Goal: Check status

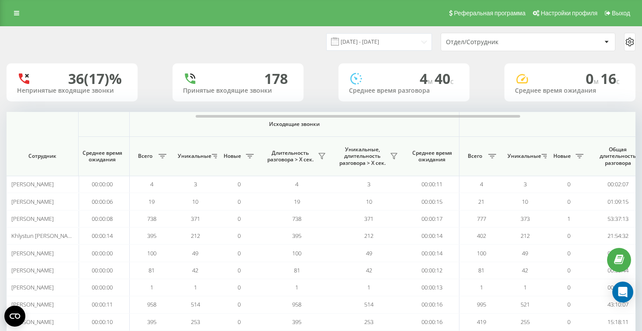
scroll to position [0, 340]
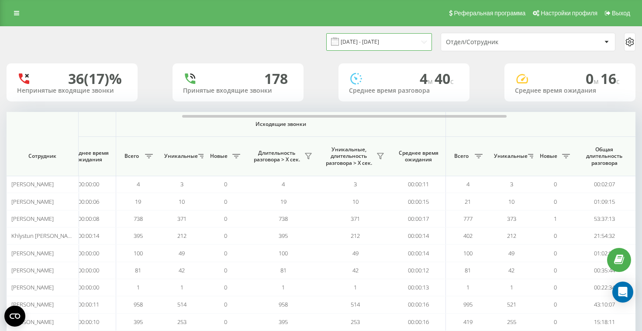
click at [412, 47] on input "01.08.2025 - 31.08.2025" at bounding box center [379, 41] width 106 height 17
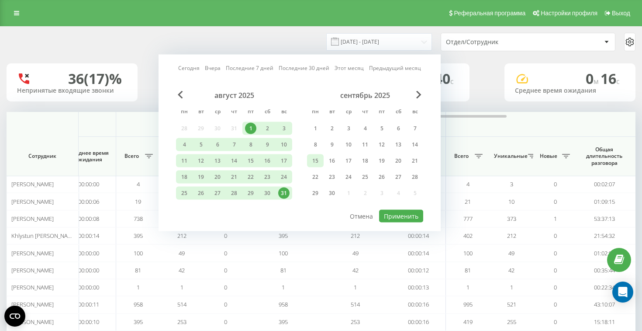
click at [317, 163] on div "15" at bounding box center [315, 160] width 11 height 11
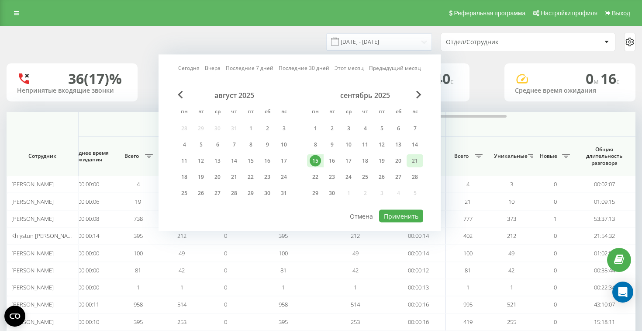
click at [411, 161] on div "21" at bounding box center [414, 160] width 11 height 11
click at [405, 216] on button "Применить" at bounding box center [401, 216] width 44 height 13
type input "[DATE] - [DATE]"
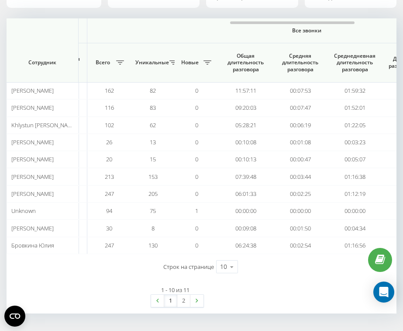
scroll to position [0, 697]
click at [235, 275] on icon at bounding box center [231, 266] width 13 height 17
click at [230, 235] on div "25" at bounding box center [227, 228] width 21 height 13
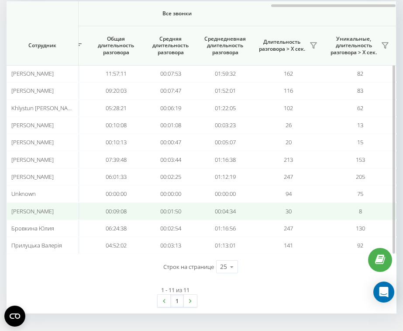
scroll to position [0, 828]
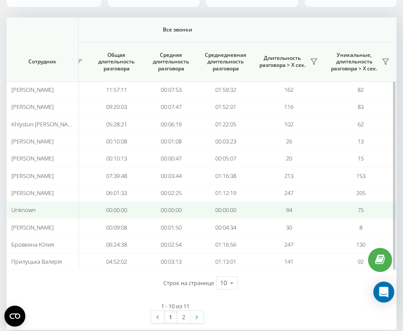
scroll to position [0, 828]
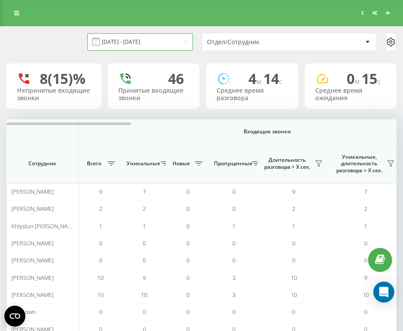
click at [183, 40] on input "[DATE] - [DATE]" at bounding box center [140, 41] width 106 height 17
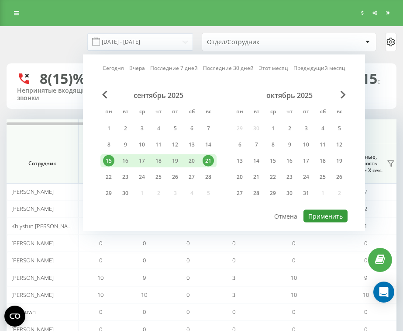
click at [331, 218] on button "Применить" at bounding box center [326, 216] width 44 height 13
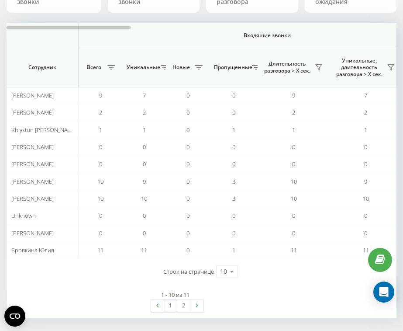
scroll to position [117, 0]
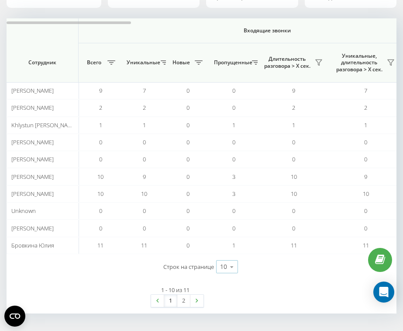
click at [234, 267] on icon at bounding box center [231, 266] width 13 height 17
click at [229, 230] on div "25" at bounding box center [227, 228] width 21 height 13
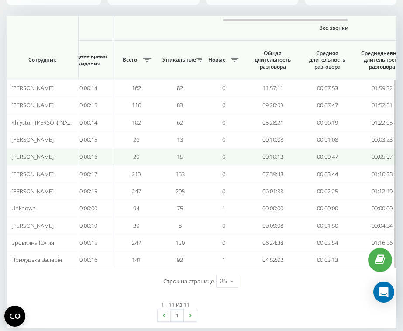
scroll to position [0, 673]
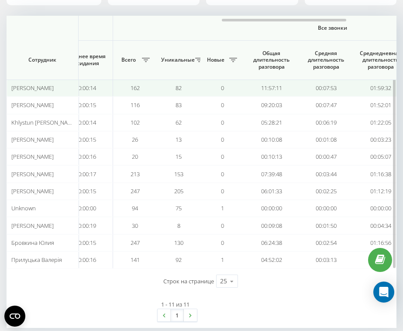
click at [266, 97] on td "11:57:11" at bounding box center [271, 87] width 55 height 17
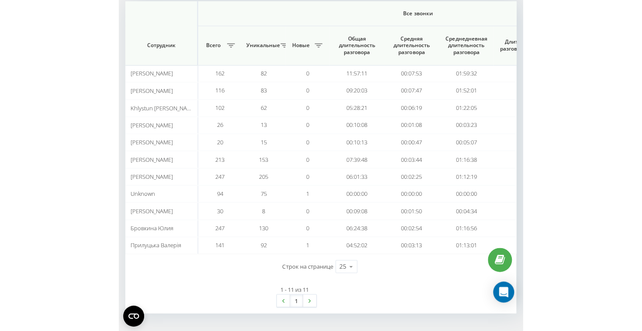
scroll to position [76, 0]
